Goal: Transaction & Acquisition: Purchase product/service

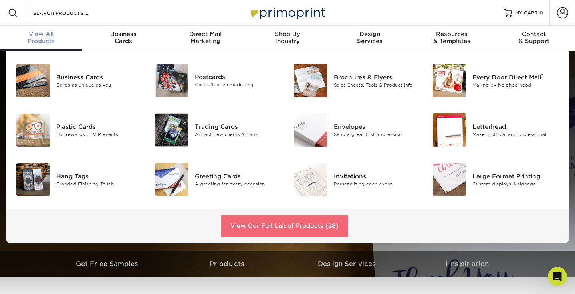
click at [250, 218] on link "View Our Full List of Products (28)" at bounding box center [284, 226] width 127 height 22
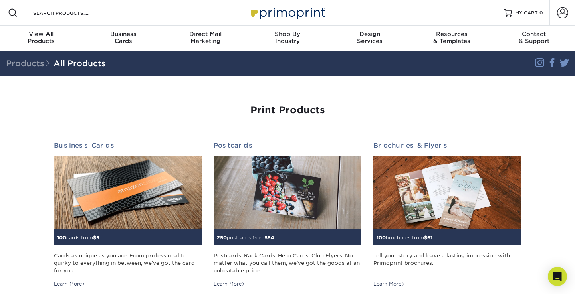
scroll to position [17, 0]
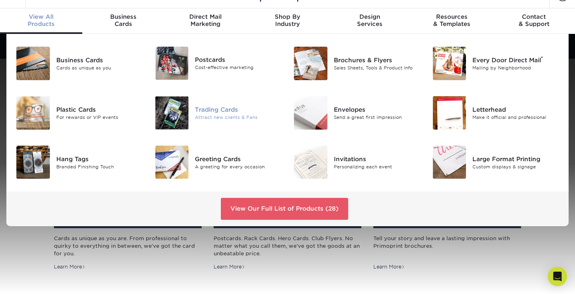
click at [198, 104] on div "Trading Cards Attract new clients & Fans" at bounding box center [241, 113] width 93 height 34
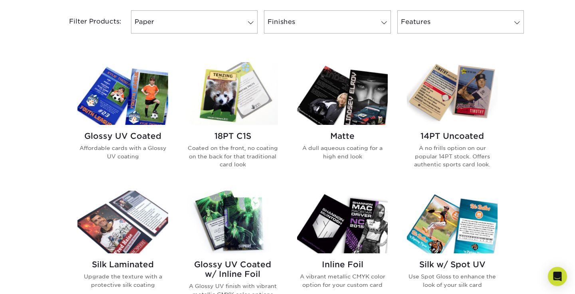
scroll to position [342, 0]
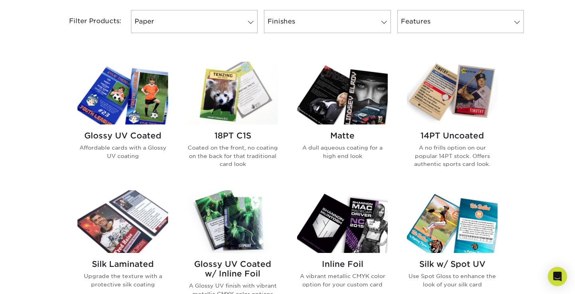
click at [425, 150] on p "A no frills option on our popular 14PT stock. Offers authentic sports card look." at bounding box center [452, 156] width 91 height 24
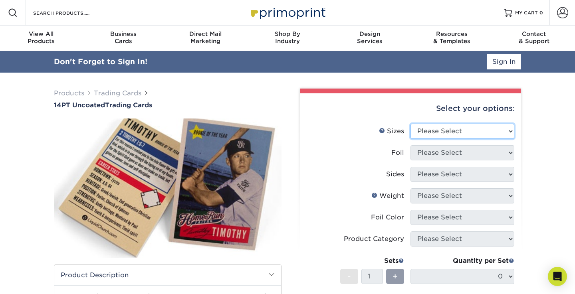
click at [444, 138] on select "Please Select 2.5" x 3.5"" at bounding box center [462, 131] width 104 height 15
select select "2.50x3.50"
click at [410, 124] on select "Please Select 2.5" x 3.5"" at bounding box center [462, 131] width 104 height 15
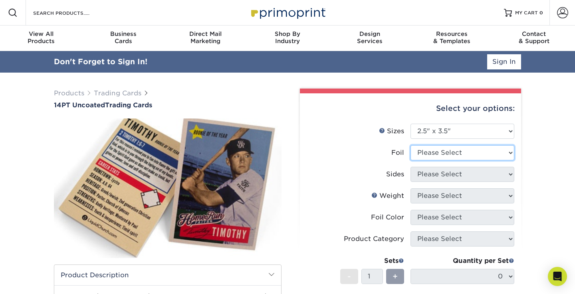
click at [446, 150] on select "Please Select Yes No" at bounding box center [462, 152] width 104 height 15
select select "0"
click at [410, 145] on select "Please Select Yes No" at bounding box center [462, 152] width 104 height 15
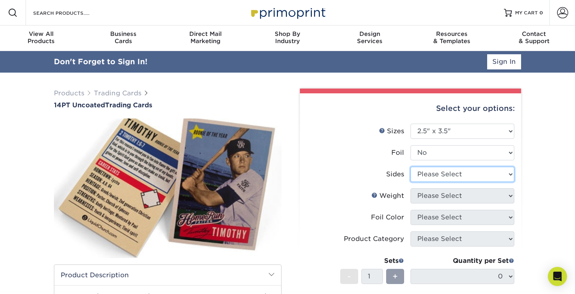
click at [443, 176] on select "Please Select Print Both Sides Print Front Only" at bounding box center [462, 174] width 104 height 15
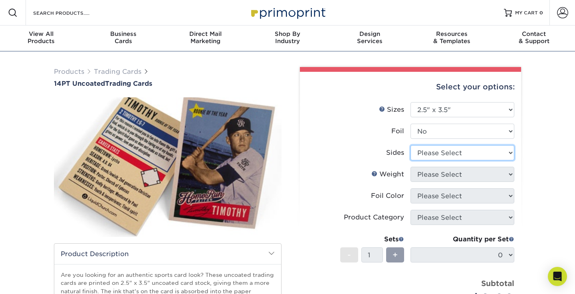
select select "13abbda7-1d64-4f25-8bb2-c179b224825d"
click at [410, 145] on select "Please Select Print Both Sides Print Front Only" at bounding box center [462, 152] width 104 height 15
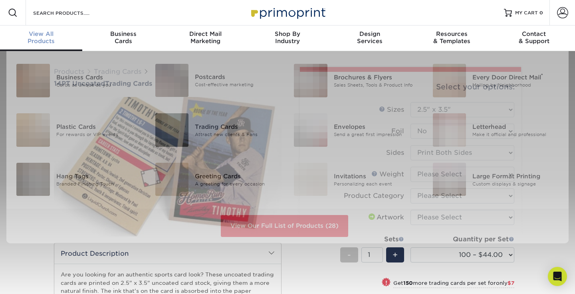
click at [33, 34] on span "View All" at bounding box center [41, 33] width 82 height 7
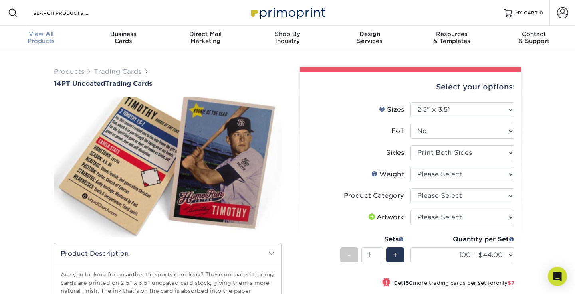
click at [41, 42] on div "View All Products" at bounding box center [41, 37] width 82 height 14
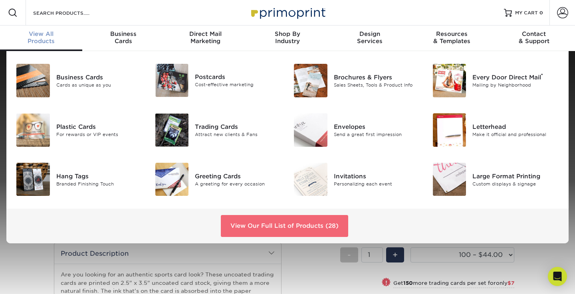
click at [264, 231] on link "View Our Full List of Products (28)" at bounding box center [284, 226] width 127 height 22
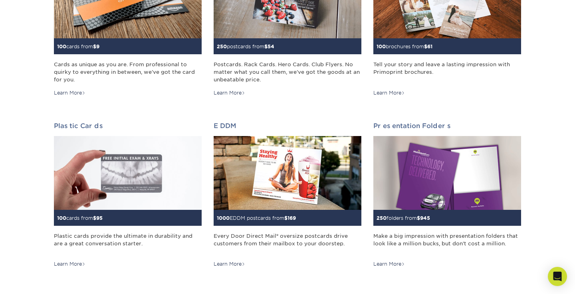
scroll to position [192, 0]
